Goal: Information Seeking & Learning: Understand process/instructions

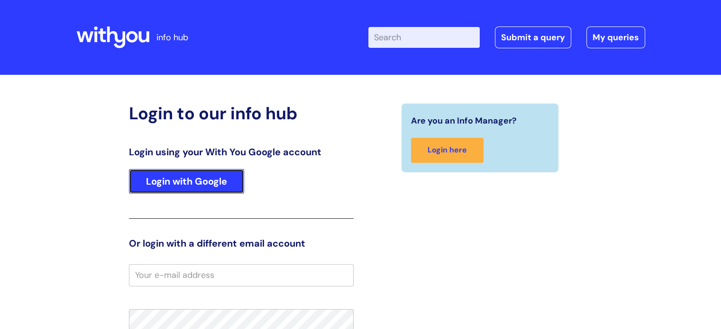
click at [226, 185] on link "Login with Google" at bounding box center [186, 181] width 115 height 25
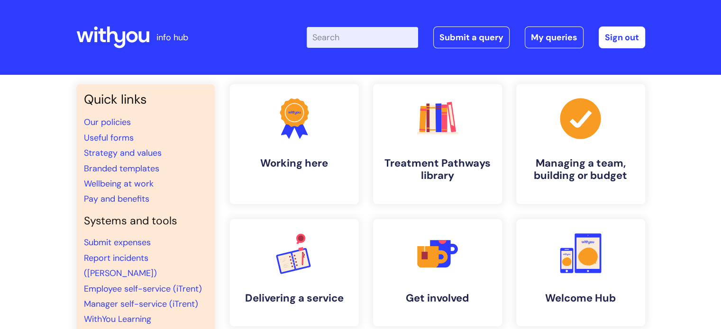
click at [354, 32] on input "Enter your search term here..." at bounding box center [362, 37] width 111 height 21
type input "resignation"
click button "Search" at bounding box center [0, 0] width 0 height 0
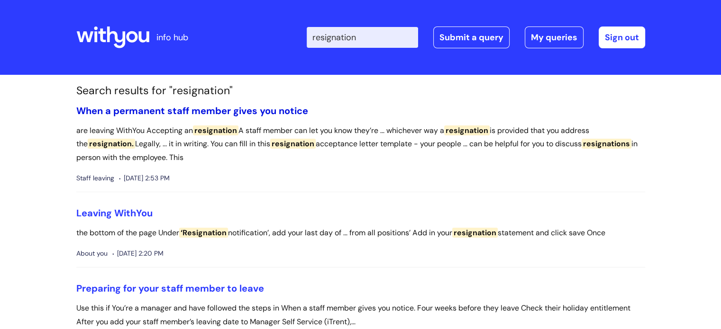
click at [288, 114] on link "When a permanent staff member gives you notice" at bounding box center [192, 111] width 232 height 12
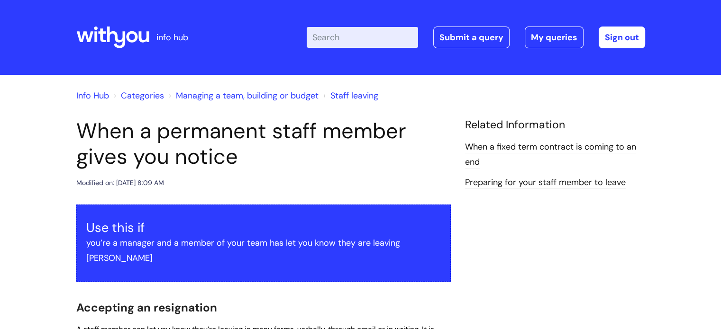
click at [139, 34] on icon at bounding box center [143, 36] width 10 height 11
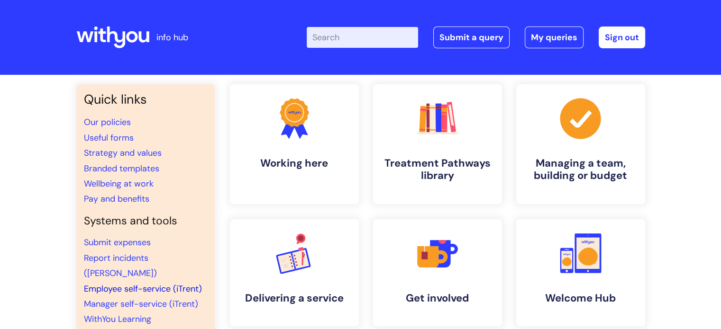
click at [127, 283] on link "Employee self-service (iTrent)" at bounding box center [143, 288] width 118 height 11
click at [360, 43] on input "Enter your search term here..." at bounding box center [362, 37] width 111 height 21
type input "notice period"
click button "Search" at bounding box center [0, 0] width 0 height 0
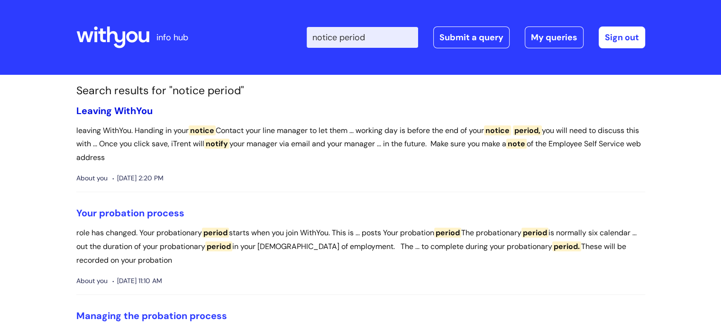
click at [142, 111] on link "Leaving WithYou" at bounding box center [114, 111] width 76 height 12
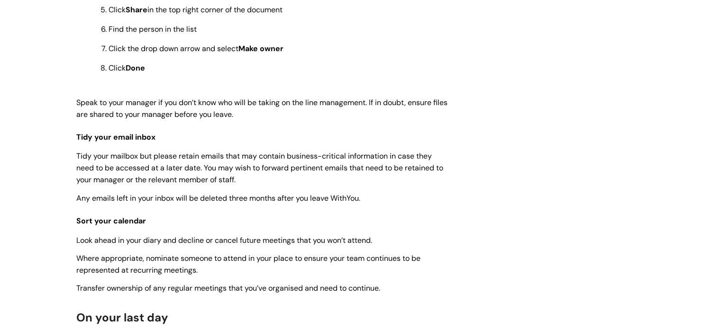
scroll to position [1614, 0]
